Goal: Transaction & Acquisition: Purchase product/service

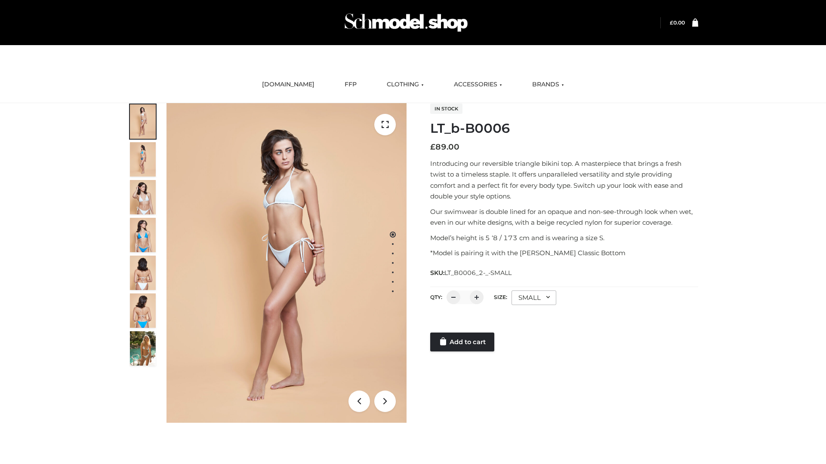
click at [463, 342] on link "Add to cart" at bounding box center [462, 342] width 64 height 19
